Goal: Task Accomplishment & Management: Manage account settings

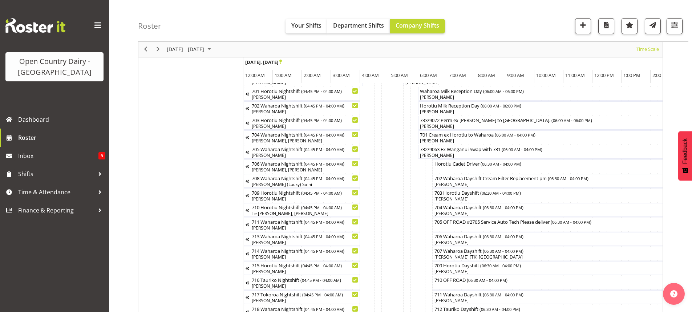
scroll to position [0, 4276]
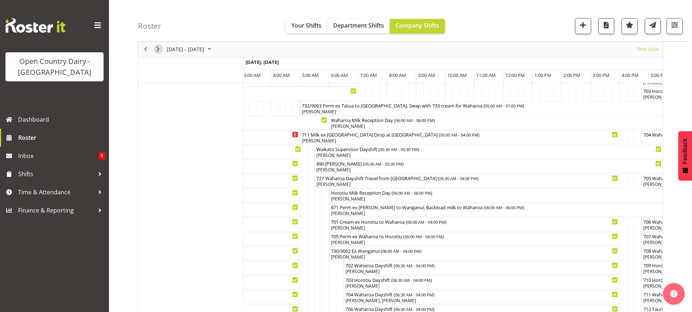
click at [157, 49] on span "Next" at bounding box center [158, 49] width 9 height 9
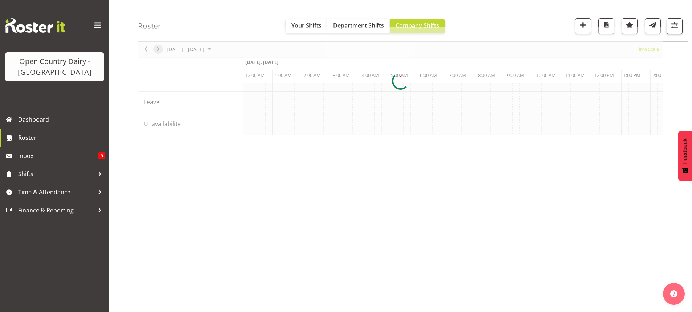
scroll to position [45, 0]
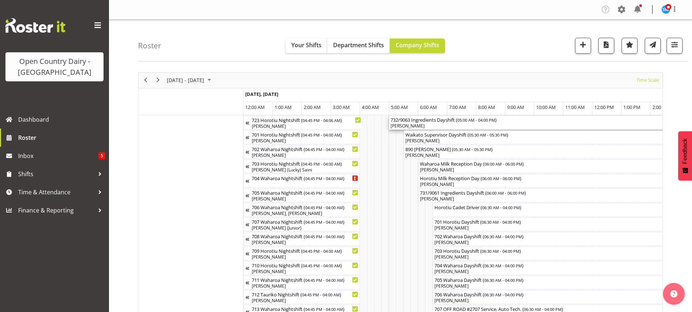
click at [435, 124] on div "[PERSON_NAME]" at bounding box center [549, 126] width 317 height 7
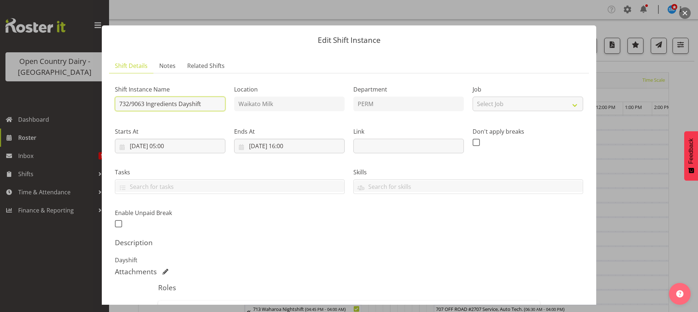
click at [144, 103] on input "732/9063 Ingredients Dayshift" at bounding box center [170, 104] width 110 height 15
click at [180, 105] on input "733/9072 Ingredients Dayshift" at bounding box center [170, 104] width 110 height 15
click at [202, 103] on input "733/9072 Ingredients Dayshift" at bounding box center [170, 104] width 110 height 15
type input "733/9072 Perm ex Tatua to [GEOGRAPHIC_DATA], Swap with 730 cream to Waharoa"
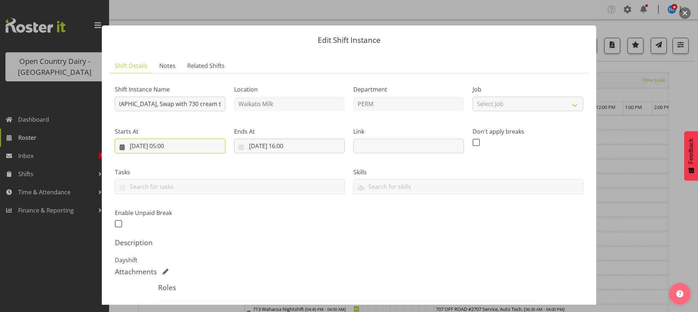
scroll to position [0, 0]
click at [170, 144] on input "[DATE] 05:00" at bounding box center [170, 146] width 110 height 15
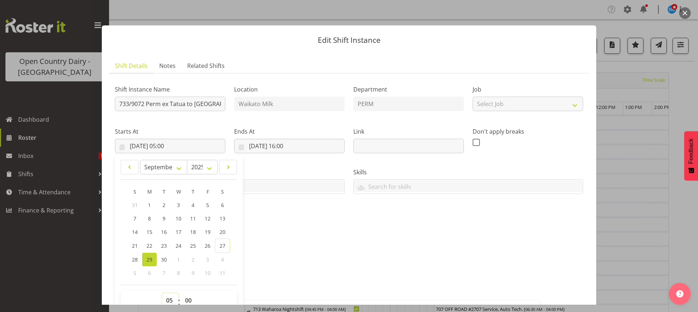
scroll to position [3, 0]
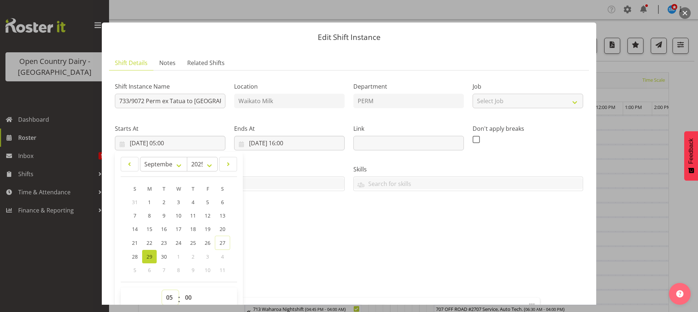
click at [170, 298] on select "00 01 02 03 04 05 06 07 08 09 10 11 12 13 14 15 16 17 18 19 20 21 22 23" at bounding box center [170, 297] width 16 height 15
select select "6"
click at [162, 290] on select "00 01 02 03 04 05 06 07 08 09 10 11 12 13 14 15 16 17 18 19 20 21 22 23" at bounding box center [170, 297] width 16 height 15
type input "[DATE] 06:00"
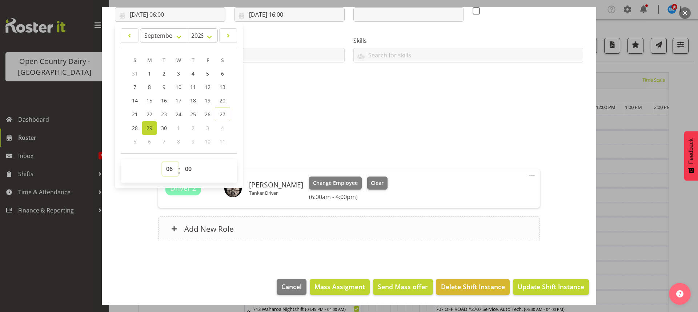
scroll to position [133, 0]
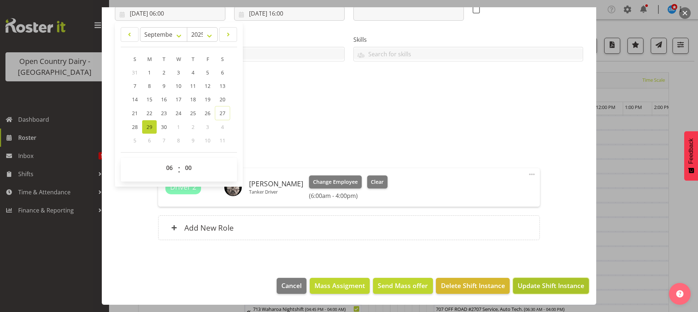
click at [543, 285] on span "Update Shift Instance" at bounding box center [550, 285] width 67 height 9
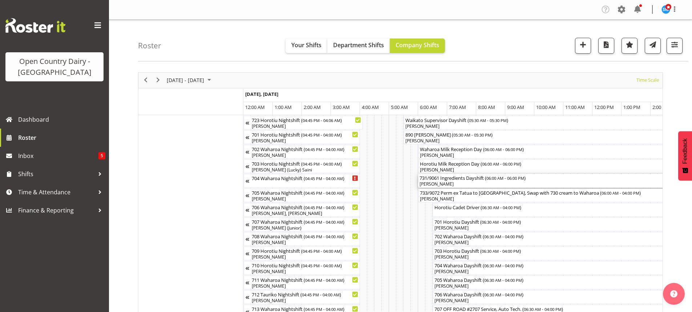
click at [444, 181] on div "[PERSON_NAME]" at bounding box center [593, 184] width 346 height 7
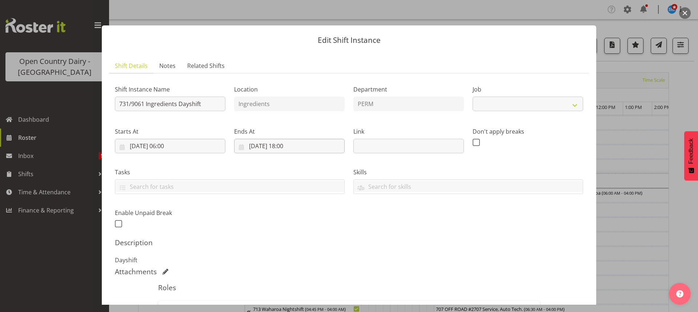
select select "9052"
click at [212, 102] on input "731/9061 Ingredients Dayshift" at bounding box center [170, 104] width 110 height 15
type input "7"
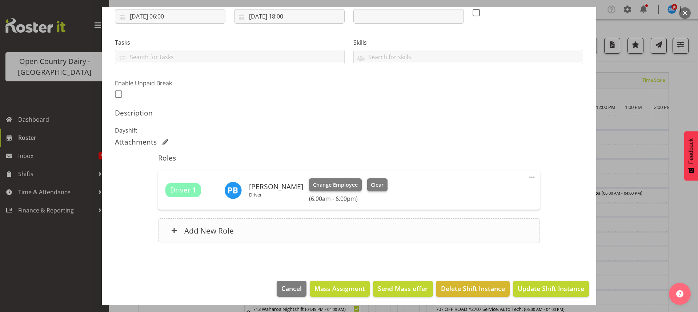
scroll to position [133, 0]
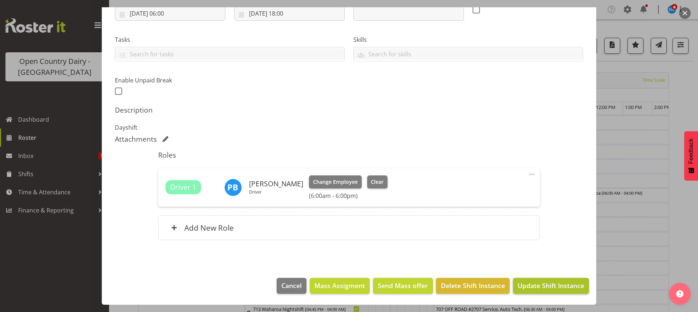
type input "871 Perm ex Waharoa to [GEOGRAPHIC_DATA], Milk home"
click at [542, 284] on span "Update Shift Instance" at bounding box center [550, 285] width 67 height 9
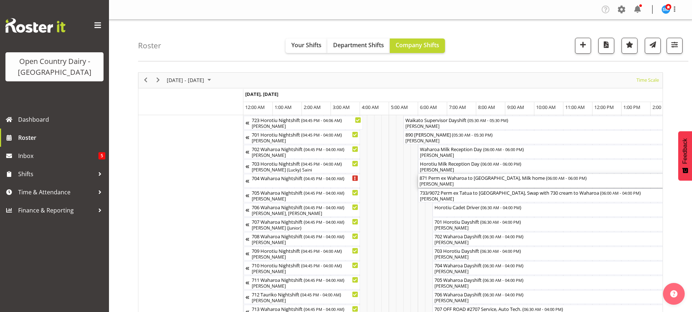
click at [458, 182] on div "[PERSON_NAME]" at bounding box center [593, 184] width 346 height 7
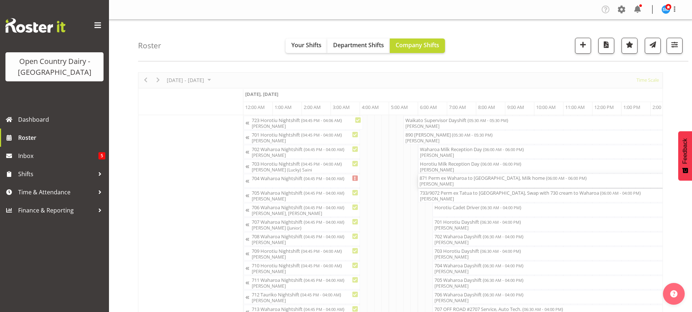
select select
select select "8"
select select "2025"
select select "6"
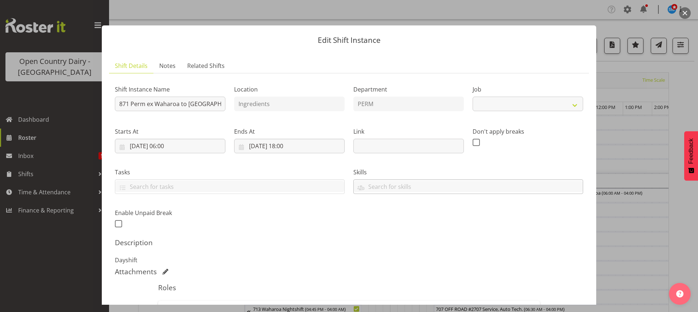
select select "9052"
click at [172, 145] on input "[DATE] 06:00" at bounding box center [170, 146] width 110 height 15
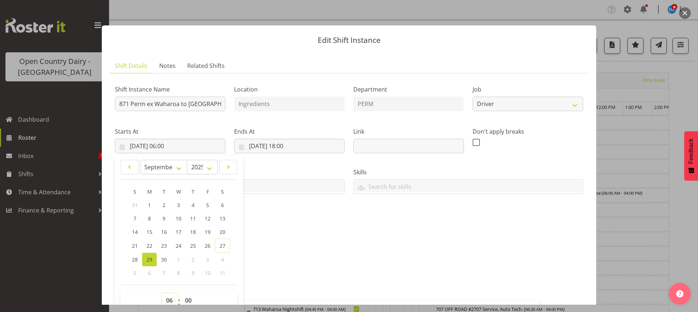
scroll to position [3, 0]
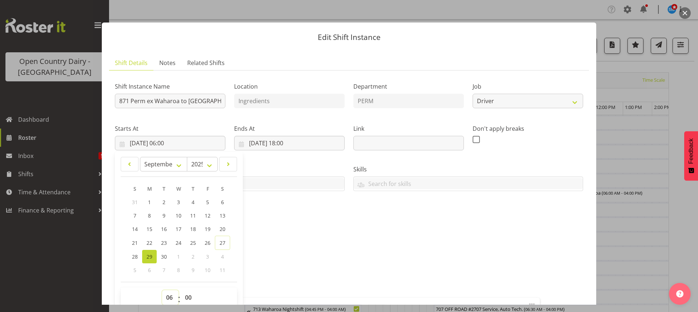
click at [171, 300] on select "00 01 02 03 04 05 06 07 08 09 10 11 12 13 14 15 16 17 18 19 20 21 22 23" at bounding box center [170, 297] width 16 height 15
select select "5"
click at [162, 290] on select "00 01 02 03 04 05 06 07 08 09 10 11 12 13 14 15 16 17 18 19 20 21 22 23" at bounding box center [170, 297] width 16 height 15
type input "[DATE] 05:00"
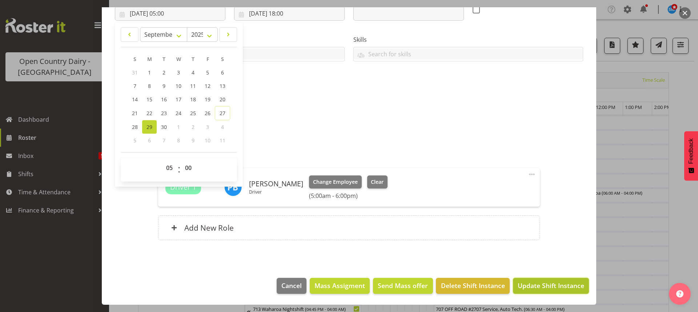
click at [555, 284] on span "Update Shift Instance" at bounding box center [550, 285] width 67 height 9
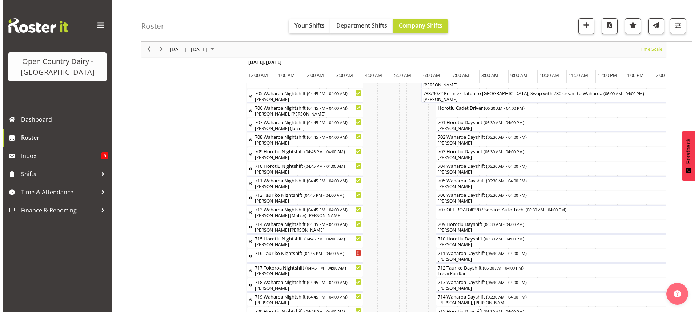
scroll to position [109, 0]
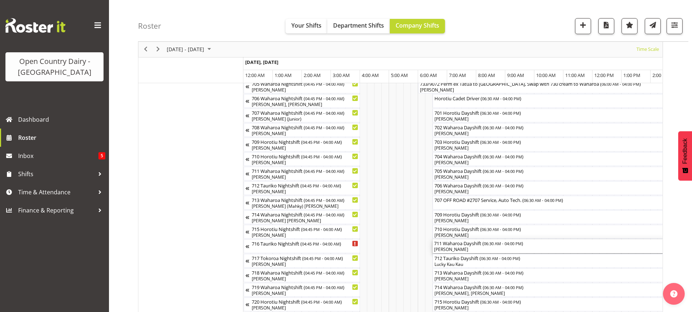
click at [470, 247] on div "[PERSON_NAME]" at bounding box center [570, 249] width 273 height 7
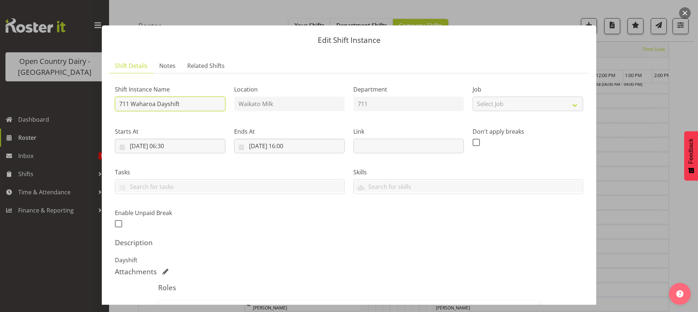
click at [200, 102] on input "711 Waharoa Dayshift" at bounding box center [170, 104] width 110 height 15
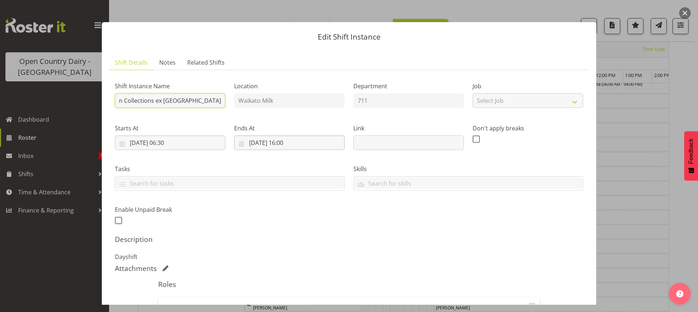
scroll to position [0, 0]
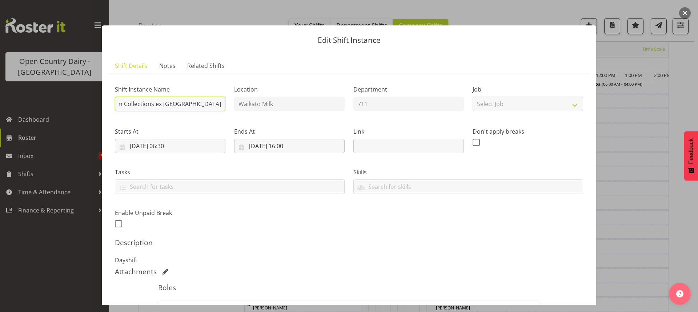
type input "711 Farm Collections ex [GEOGRAPHIC_DATA] to [GEOGRAPHIC_DATA]"
click at [168, 144] on input "[DATE] 06:30" at bounding box center [170, 146] width 110 height 15
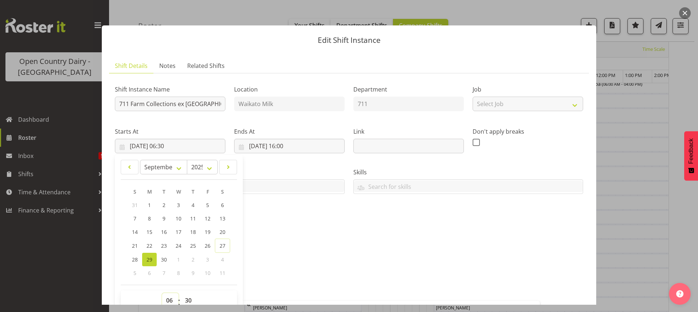
scroll to position [3, 0]
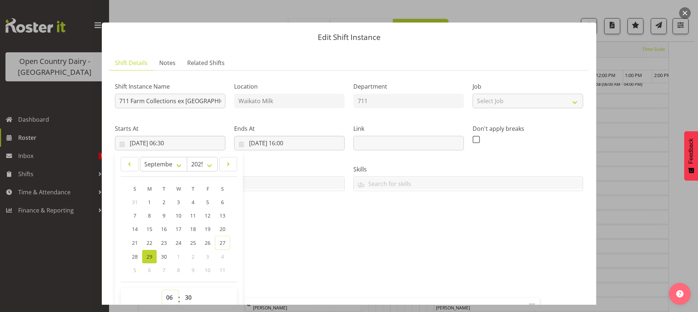
click at [170, 299] on select "00 01 02 03 04 05 06 07 08 09 10 11 12 13 14 15 16 17 18 19 20 21 22 23" at bounding box center [170, 297] width 16 height 15
select select "5"
click at [162, 290] on select "00 01 02 03 04 05 06 07 08 09 10 11 12 13 14 15 16 17 18 19 20 21 22 23" at bounding box center [170, 297] width 16 height 15
type input "[DATE] 05:30"
click at [188, 296] on select "00 01 02 03 04 05 06 07 08 09 10 11 12 13 14 15 16 17 18 19 20 21 22 23 24 25 2…" at bounding box center [189, 297] width 16 height 15
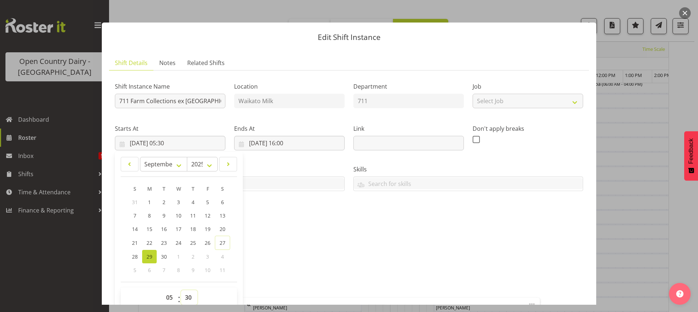
select select "0"
click at [181, 290] on select "00 01 02 03 04 05 06 07 08 09 10 11 12 13 14 15 16 17 18 19 20 21 22 23 24 25 2…" at bounding box center [189, 297] width 16 height 15
type input "[DATE] 05:00"
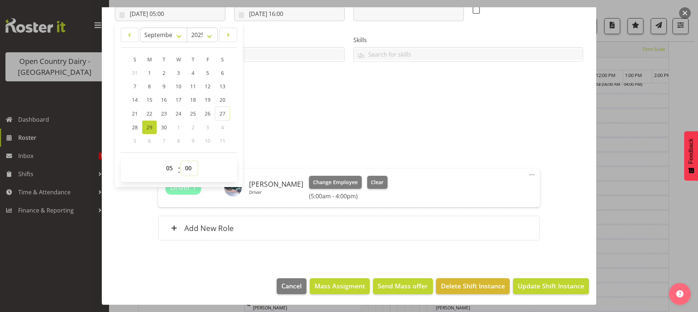
scroll to position [133, 0]
click at [534, 285] on span "Update Shift Instance" at bounding box center [550, 285] width 67 height 9
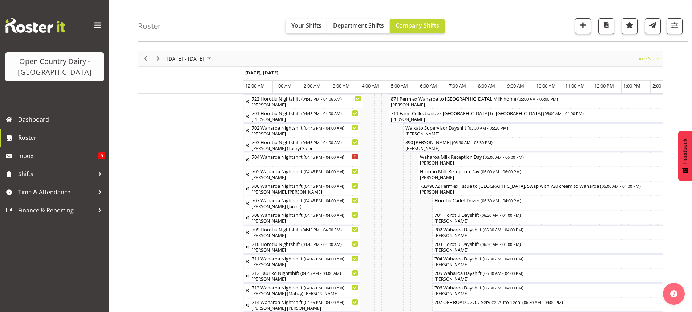
scroll to position [0, 0]
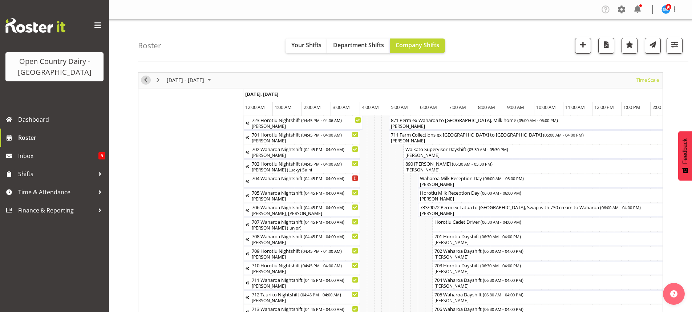
click at [146, 80] on span "Previous" at bounding box center [145, 80] width 9 height 9
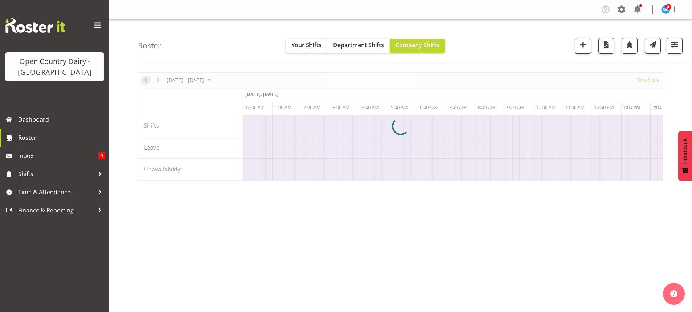
scroll to position [0, 3489]
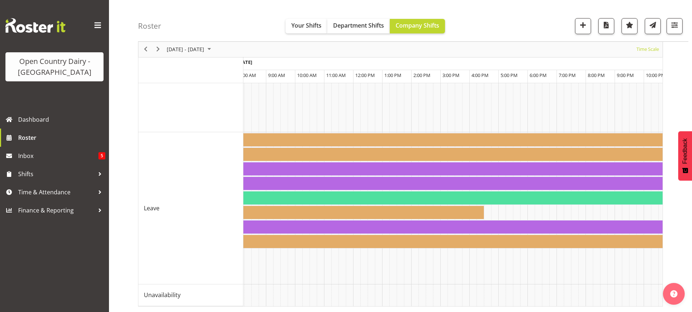
scroll to position [0, 4451]
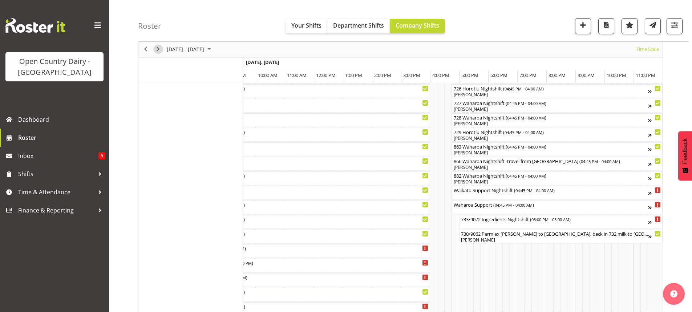
click at [157, 48] on span "Next" at bounding box center [158, 49] width 9 height 9
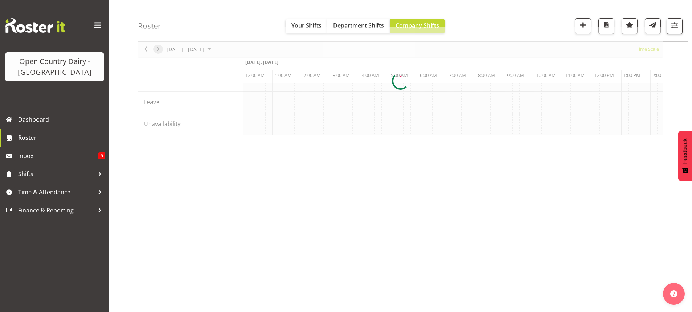
scroll to position [45, 0]
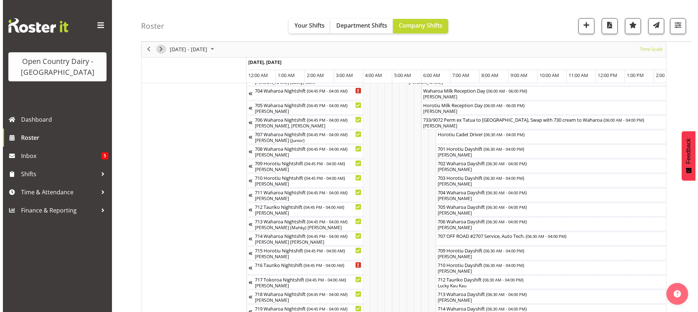
scroll to position [109, 0]
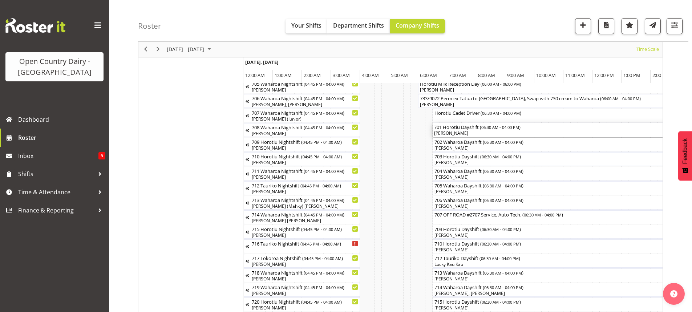
click at [463, 131] on div "[PERSON_NAME]" at bounding box center [570, 133] width 273 height 7
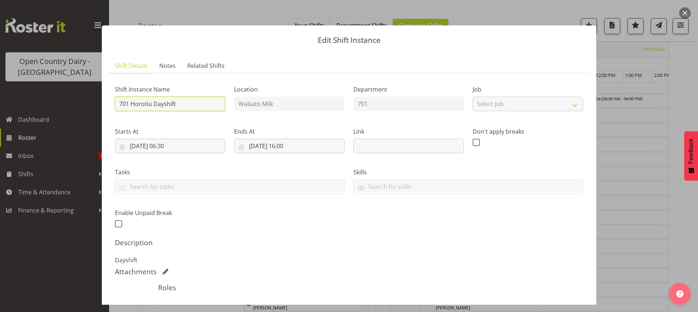
click at [186, 98] on input "701 Horotiu Dayshift" at bounding box center [170, 104] width 110 height 15
type input "701 Cream ex Horotiu to Waharoa"
click at [173, 145] on input "[DATE] 06:30" at bounding box center [170, 146] width 110 height 15
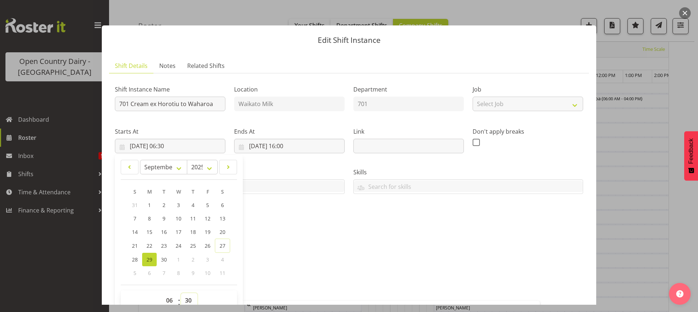
scroll to position [3, 0]
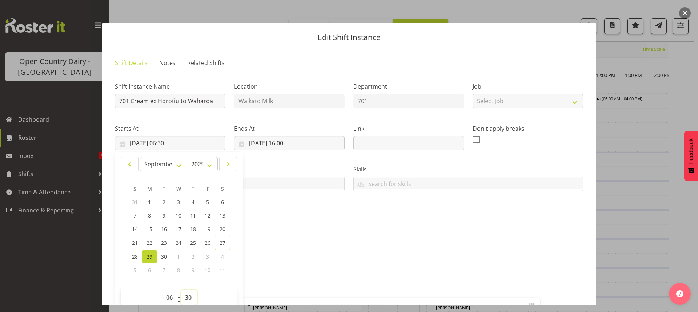
click at [189, 298] on select "00 01 02 03 04 05 06 07 08 09 10 11 12 13 14 15 16 17 18 19 20 21 22 23 24 25 2…" at bounding box center [189, 297] width 16 height 15
select select "0"
click at [181, 290] on select "00 01 02 03 04 05 06 07 08 09 10 11 12 13 14 15 16 17 18 19 20 21 22 23 24 25 2…" at bounding box center [189, 297] width 16 height 15
type input "[DATE] 06:00"
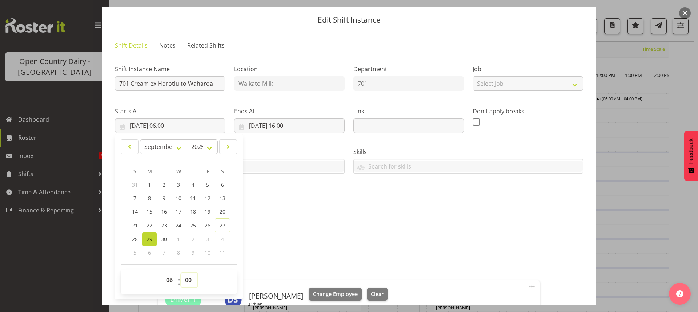
scroll to position [133, 0]
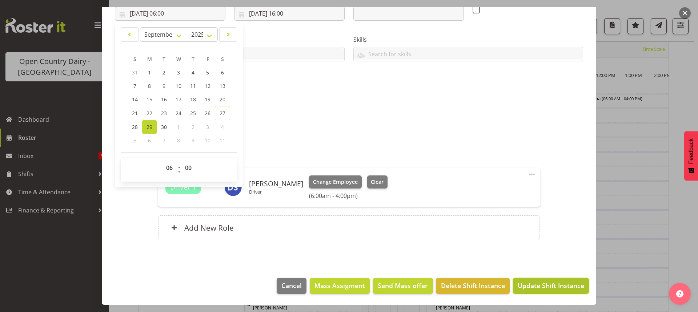
click at [545, 283] on span "Update Shift Instance" at bounding box center [550, 285] width 67 height 9
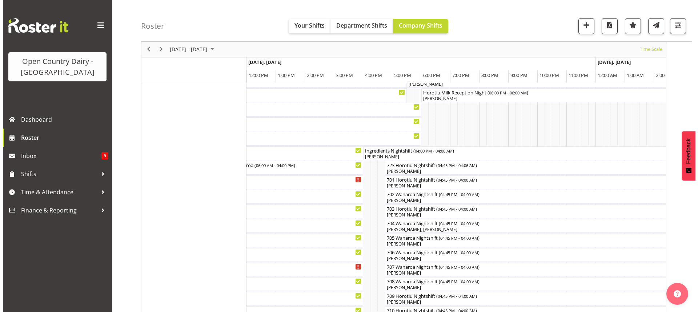
scroll to position [0, 0]
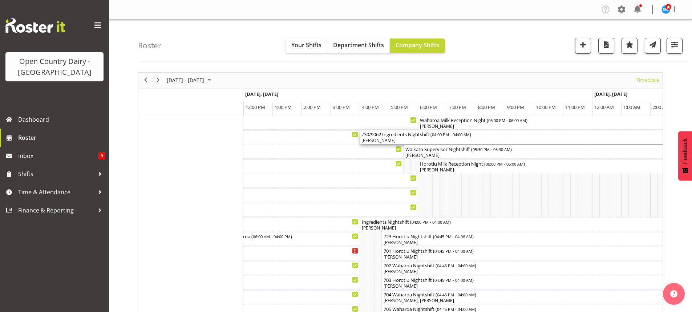
click at [371, 134] on div "730/9062 Ingredients Nightshift ( 04:00 PM - 04:00 AM )" at bounding box center [535, 133] width 346 height 7
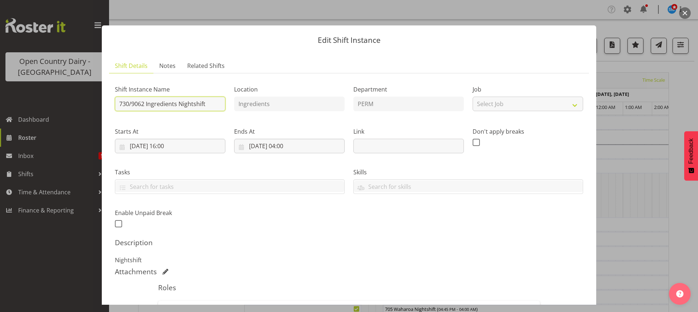
click at [208, 103] on input "730/9062 Ingredients Nightshift" at bounding box center [170, 104] width 110 height 15
type input "732/9063 Perm ex Waharoa to [GEOGRAPHIC_DATA], Back in 733 milk to Miraka"
click at [167, 144] on input "[DATE] 16:00" at bounding box center [170, 146] width 110 height 15
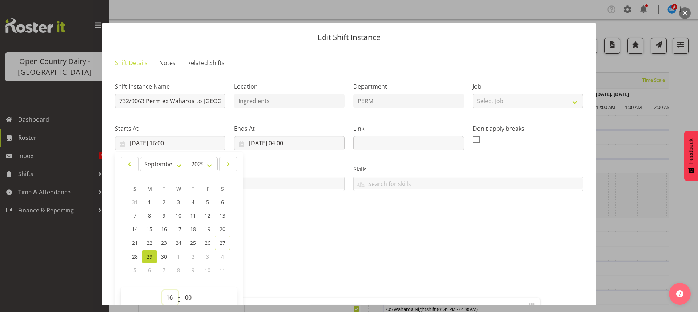
click at [166, 298] on select "00 01 02 03 04 05 06 07 08 09 10 11 12 13 14 15 16 17 18 19 20 21 22 23" at bounding box center [170, 297] width 16 height 15
select select "17"
click at [162, 290] on select "00 01 02 03 04 05 06 07 08 09 10 11 12 13 14 15 16 17 18 19 20 21 22 23" at bounding box center [170, 297] width 16 height 15
type input "[DATE] 17:00"
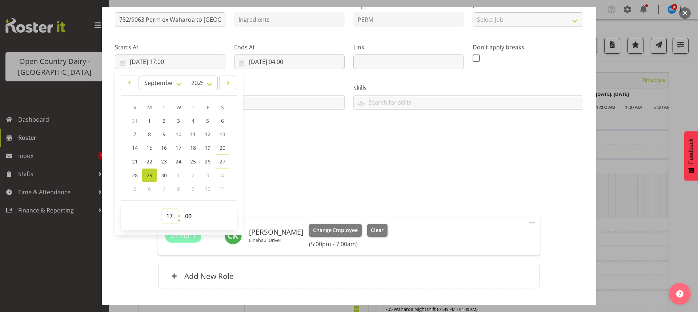
scroll to position [133, 0]
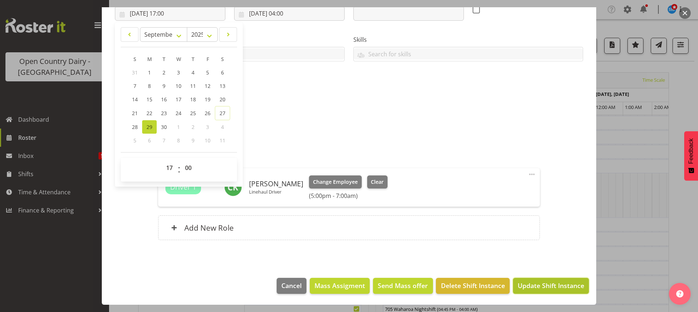
click at [543, 284] on span "Update Shift Instance" at bounding box center [550, 285] width 67 height 9
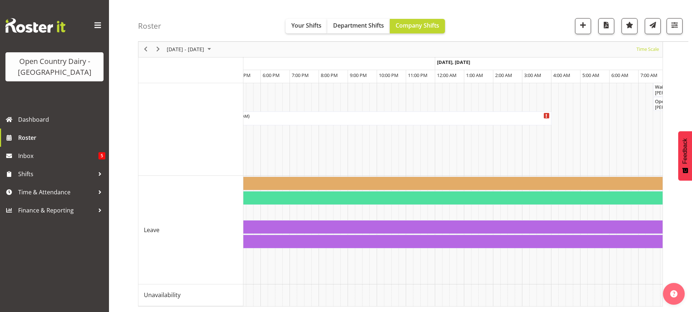
scroll to position [0, 530]
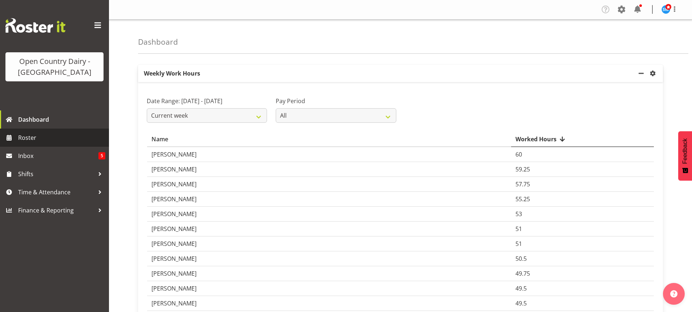
click at [28, 134] on span "Roster" at bounding box center [61, 137] width 87 height 11
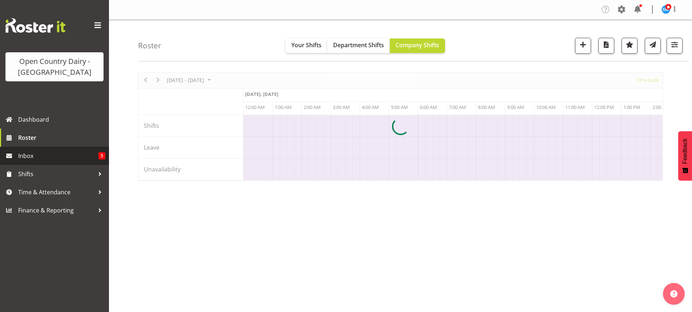
scroll to position [0, 3489]
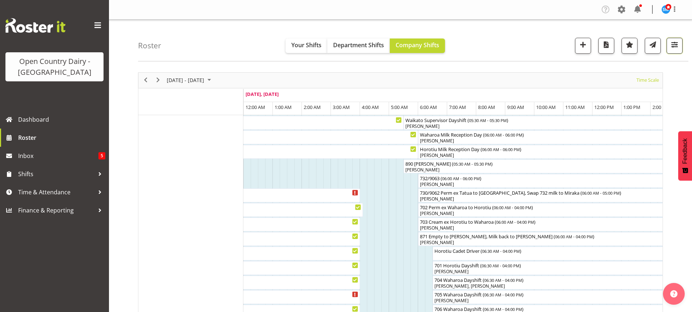
click at [675, 43] on span "button" at bounding box center [674, 44] width 9 height 9
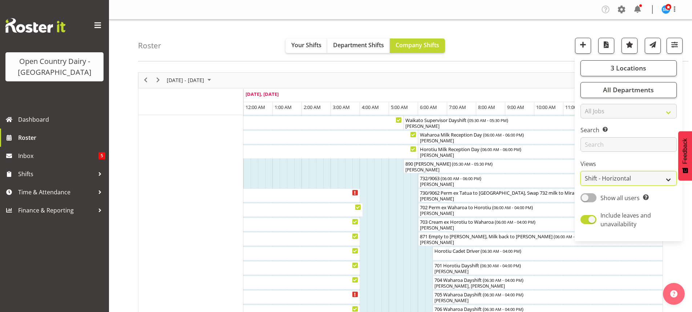
click at [600, 177] on select "Staff Role Shift - Horizontal Shift - Vertical Staff - Location" at bounding box center [629, 178] width 96 height 15
select select "staff"
click at [581, 171] on select "Staff Role Shift - Horizontal Shift - Vertical Staff - Location" at bounding box center [629, 178] width 96 height 15
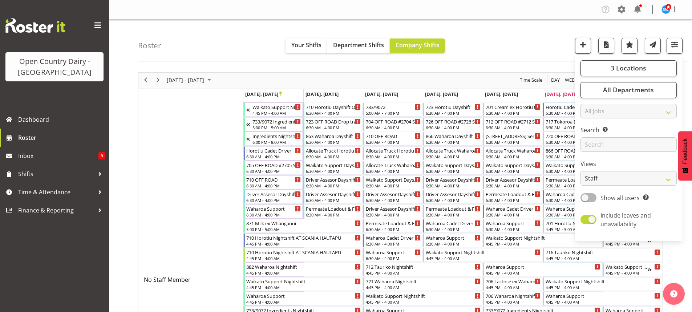
click at [486, 47] on div "Roster Your Shifts Department Shifts Company Shifts 3 Locations Clear Ingredien…" at bounding box center [413, 41] width 551 height 42
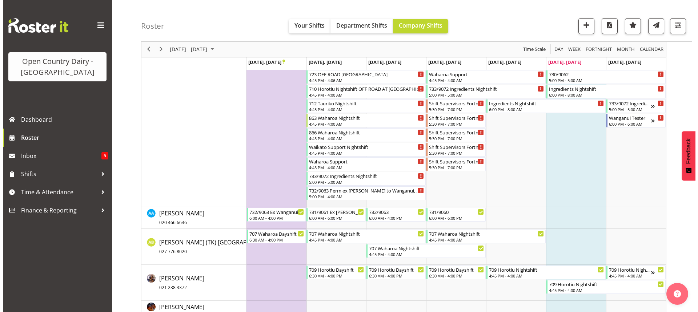
scroll to position [291, 0]
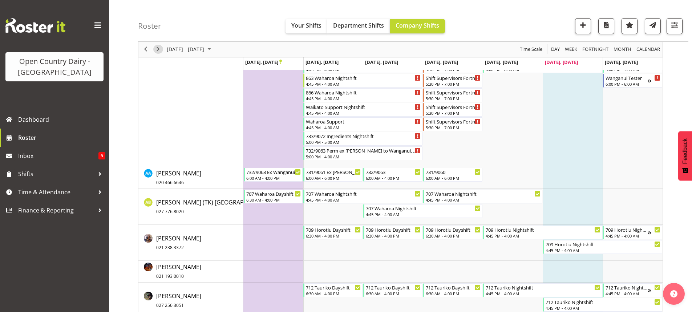
click at [159, 48] on span "Next" at bounding box center [158, 49] width 9 height 9
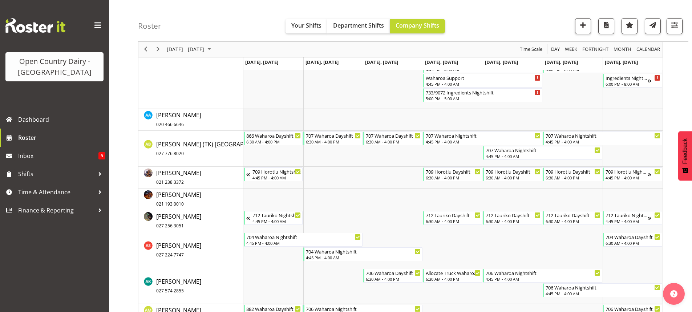
click at [274, 122] on td "Timeline Week of October 4, 2025" at bounding box center [273, 120] width 60 height 22
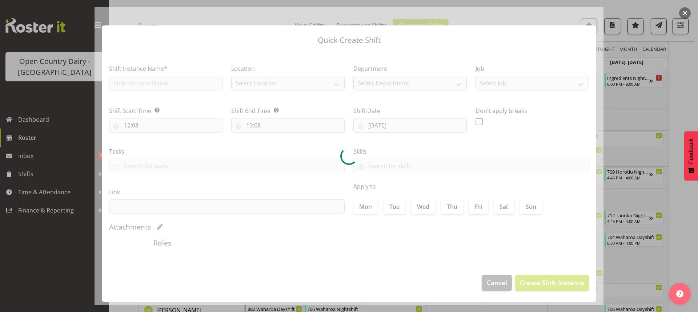
type input "29/09/2025"
checkbox input "true"
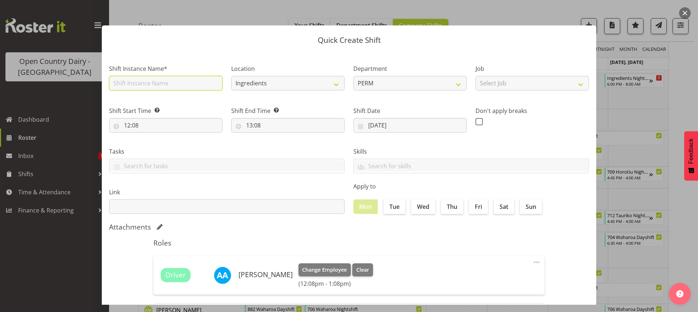
click at [156, 82] on input "text" at bounding box center [165, 83] width 113 height 15
click at [159, 85] on input "730/9062" at bounding box center [165, 83] width 113 height 15
type input "730/9062 Cream ex Wanganui, Swap with 733/9072"
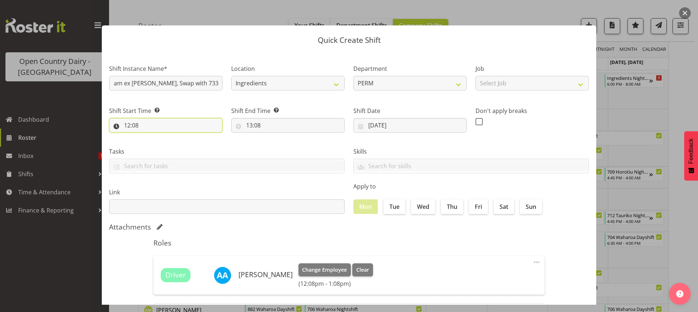
scroll to position [0, 0]
click at [142, 124] on input "12:08" at bounding box center [165, 125] width 113 height 15
click at [159, 144] on select "00 01 02 03 04 05 06 07 08 09 10 11 12 13 14 15 16 17 18 19 20 21 22 23" at bounding box center [158, 144] width 16 height 15
select select "6"
click at [150, 137] on select "00 01 02 03 04 05 06 07 08 09 10 11 12 13 14 15 16 17 18 19 20 21 22 23" at bounding box center [158, 144] width 16 height 15
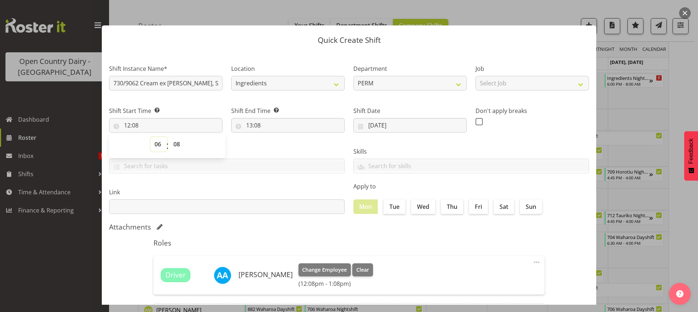
type input "06:08"
click at [177, 144] on select "00 01 02 03 04 05 06 07 08 09 10 11 12 13 14 15 16 17 18 19 20 21 22 23 24 25 2…" at bounding box center [177, 144] width 16 height 15
select select "0"
click at [169, 137] on select "00 01 02 03 04 05 06 07 08 09 10 11 12 13 14 15 16 17 18 19 20 21 22 23 24 25 2…" at bounding box center [177, 144] width 16 height 15
type input "06:00"
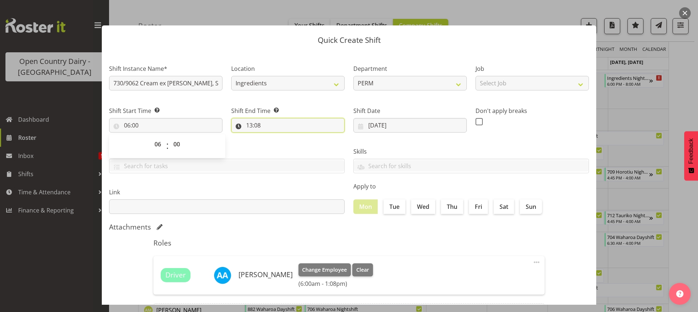
click at [252, 125] on input "13:08" at bounding box center [287, 125] width 113 height 15
click at [278, 144] on select "00 01 02 03 04 05 06 07 08 09 10 11 12 13 14 15 16 17 18 19 20 21 22 23" at bounding box center [281, 144] width 16 height 15
select select "18"
click at [273, 137] on select "00 01 02 03 04 05 06 07 08 09 10 11 12 13 14 15 16 17 18 19 20 21 22 23" at bounding box center [281, 144] width 16 height 15
type input "18:08"
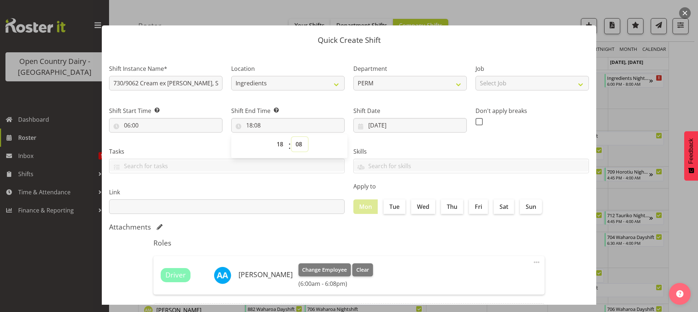
click at [299, 146] on select "00 01 02 03 04 05 06 07 08 09 10 11 12 13 14 15 16 17 18 19 20 21 22 23 24 25 2…" at bounding box center [299, 144] width 16 height 15
click at [298, 146] on select "00 01 02 03 04 05 06 07 08 09 10 11 12 13 14 15 16 17 18 19 20 21 22 23 24 25 2…" at bounding box center [299, 144] width 16 height 15
select select "0"
click at [291, 137] on select "00 01 02 03 04 05 06 07 08 09 10 11 12 13 14 15 16 17 18 19 20 21 22 23 24 25 2…" at bounding box center [299, 144] width 16 height 15
type input "18:00"
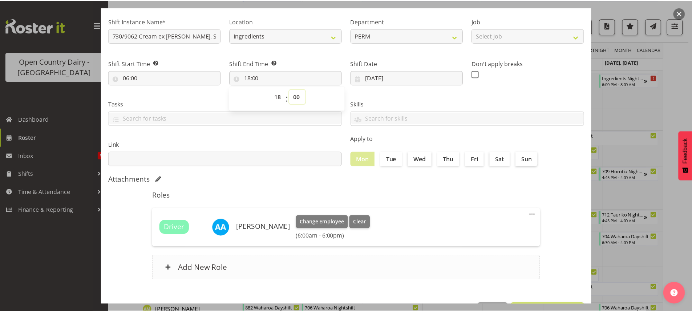
scroll to position [73, 0]
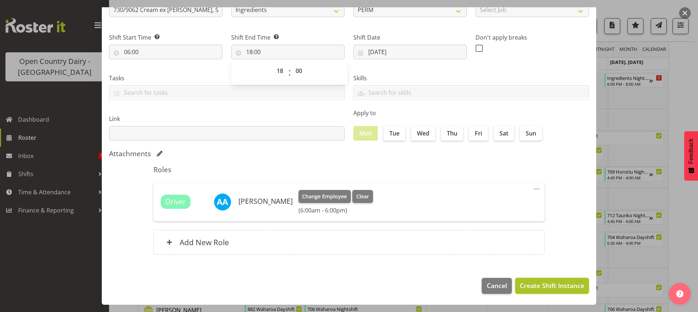
click at [543, 285] on span "Create Shift Instance" at bounding box center [552, 285] width 64 height 9
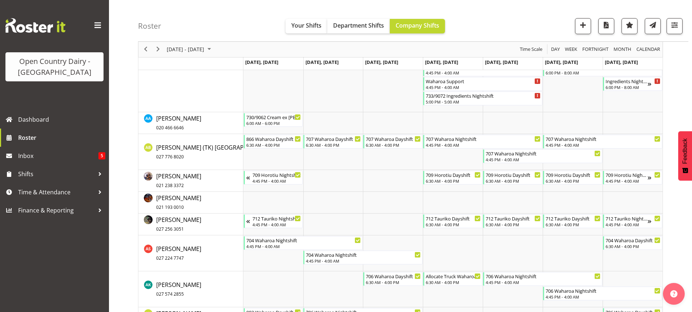
scroll to position [282, 0]
